Goal: Ask a question: Seek information or help from site administrators or community

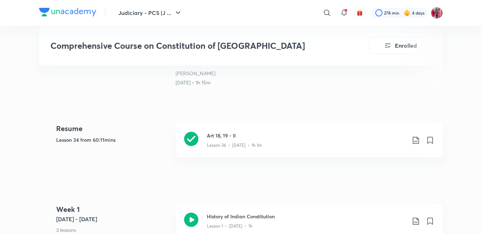
scroll to position [258, 0]
